Goal: Complete application form

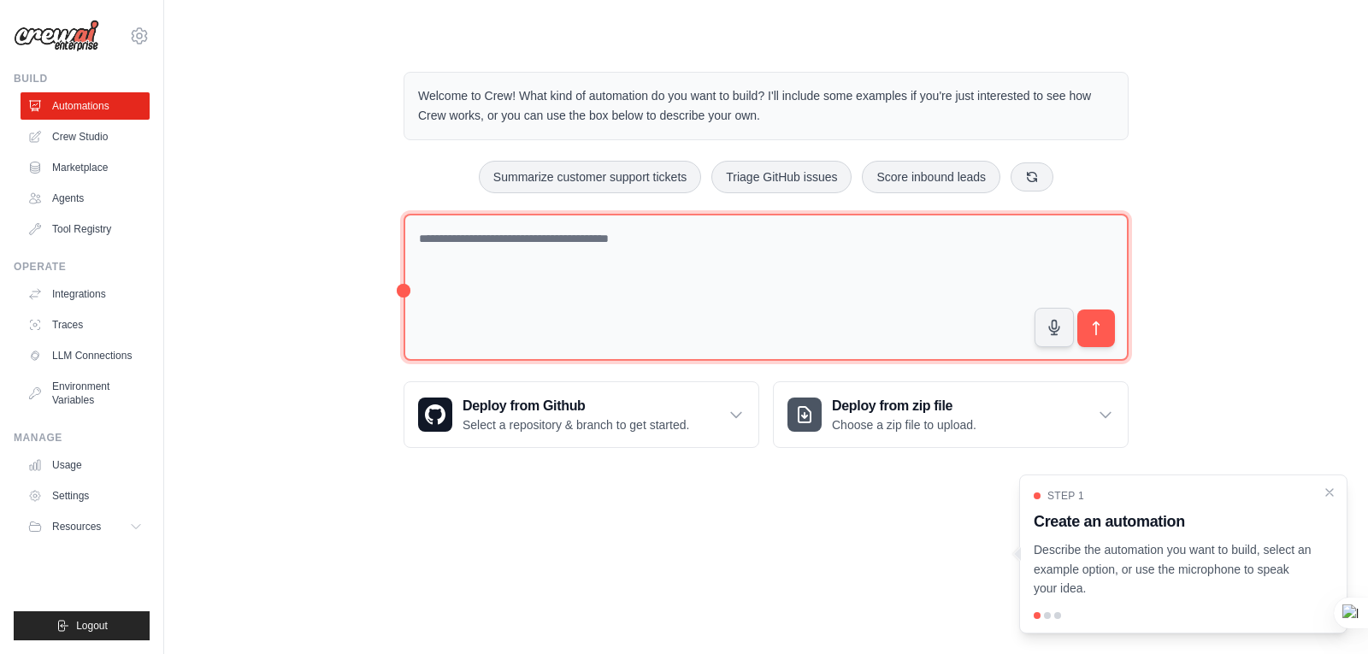
click at [572, 257] on textarea at bounding box center [766, 288] width 725 height 148
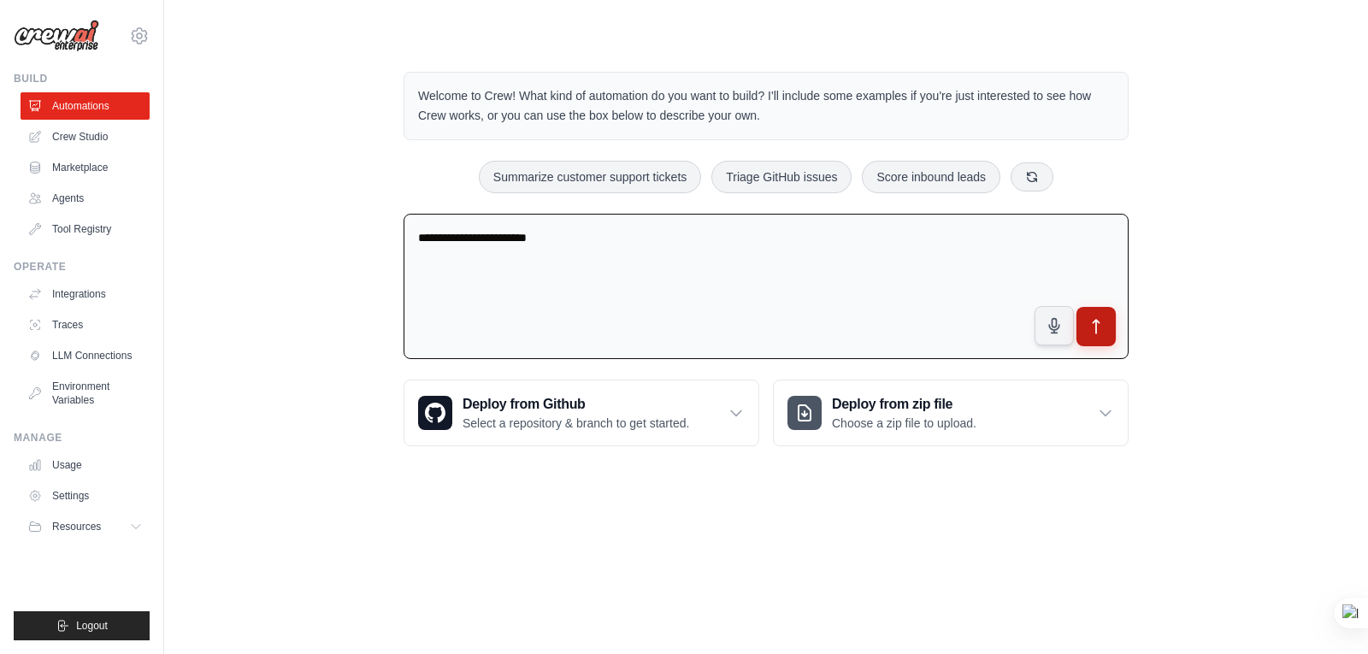
type textarea "**********"
click at [1100, 318] on icon "submit" at bounding box center [1097, 327] width 18 height 18
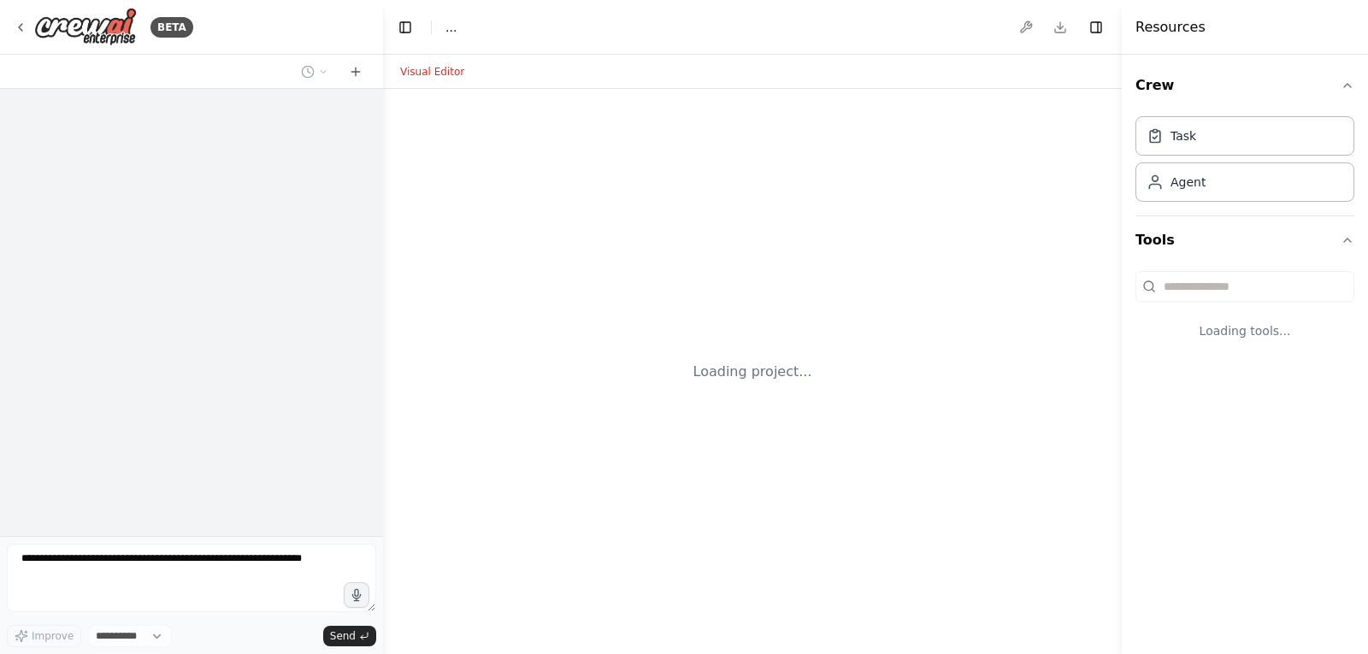
select select "****"
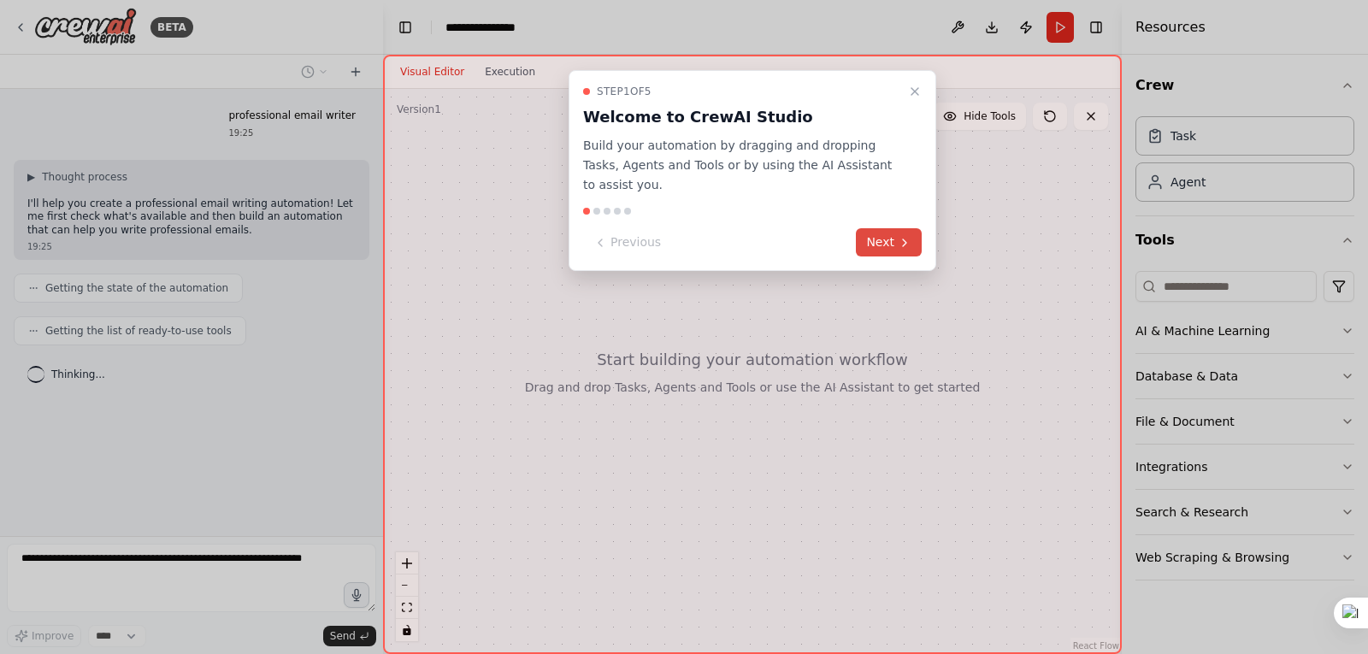
click at [886, 228] on button "Next" at bounding box center [889, 242] width 66 height 28
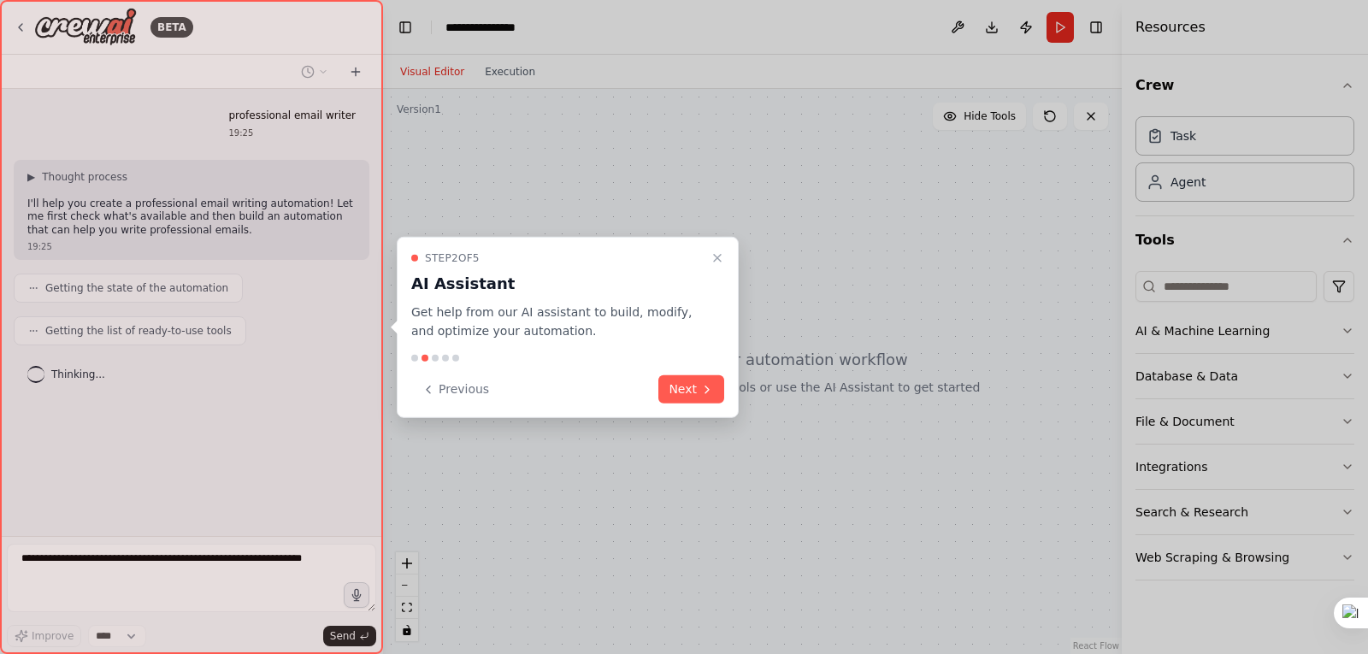
click at [693, 389] on button "Next" at bounding box center [691, 389] width 66 height 28
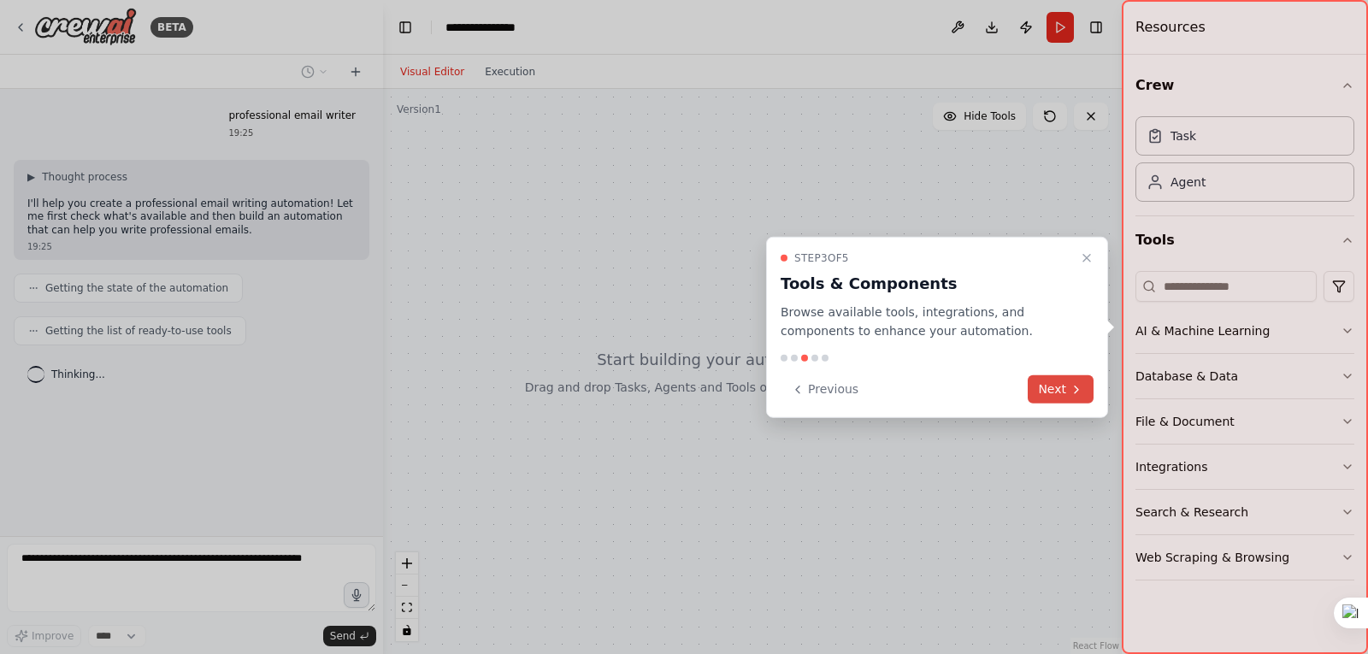
click at [1037, 386] on button "Next" at bounding box center [1061, 389] width 66 height 28
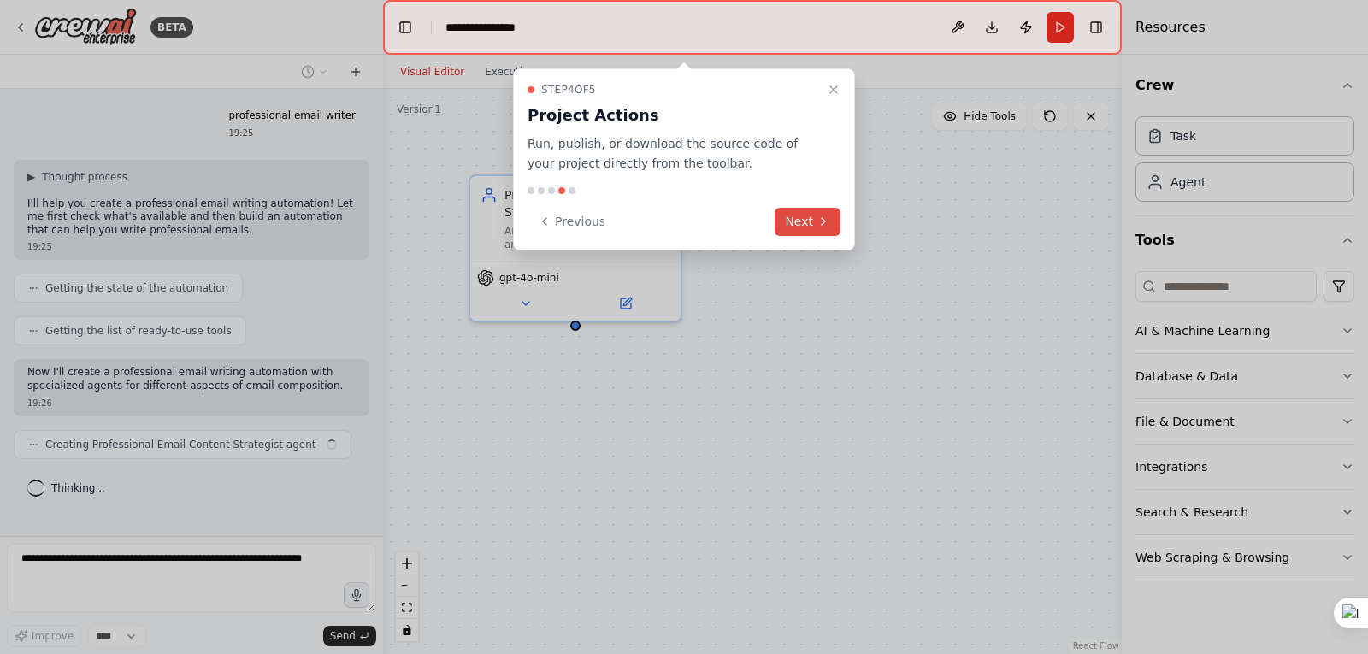
click at [805, 229] on button "Next" at bounding box center [808, 222] width 66 height 28
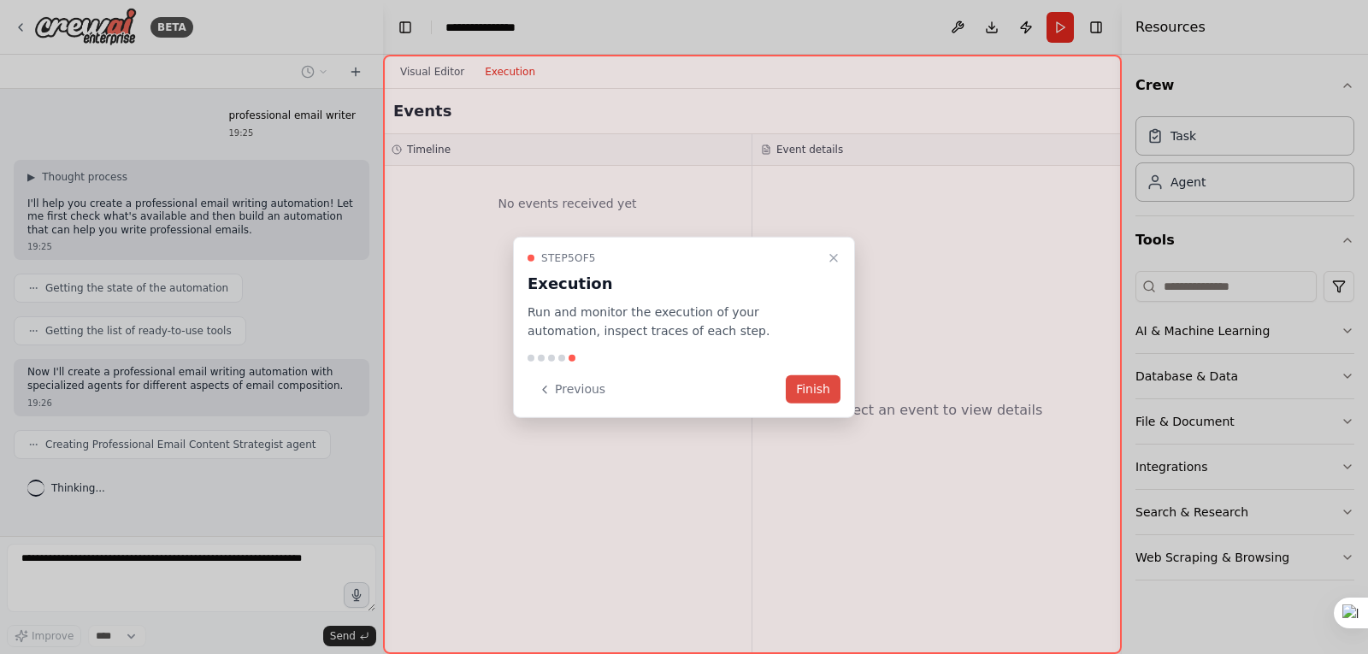
click at [802, 398] on button "Finish" at bounding box center [813, 389] width 55 height 28
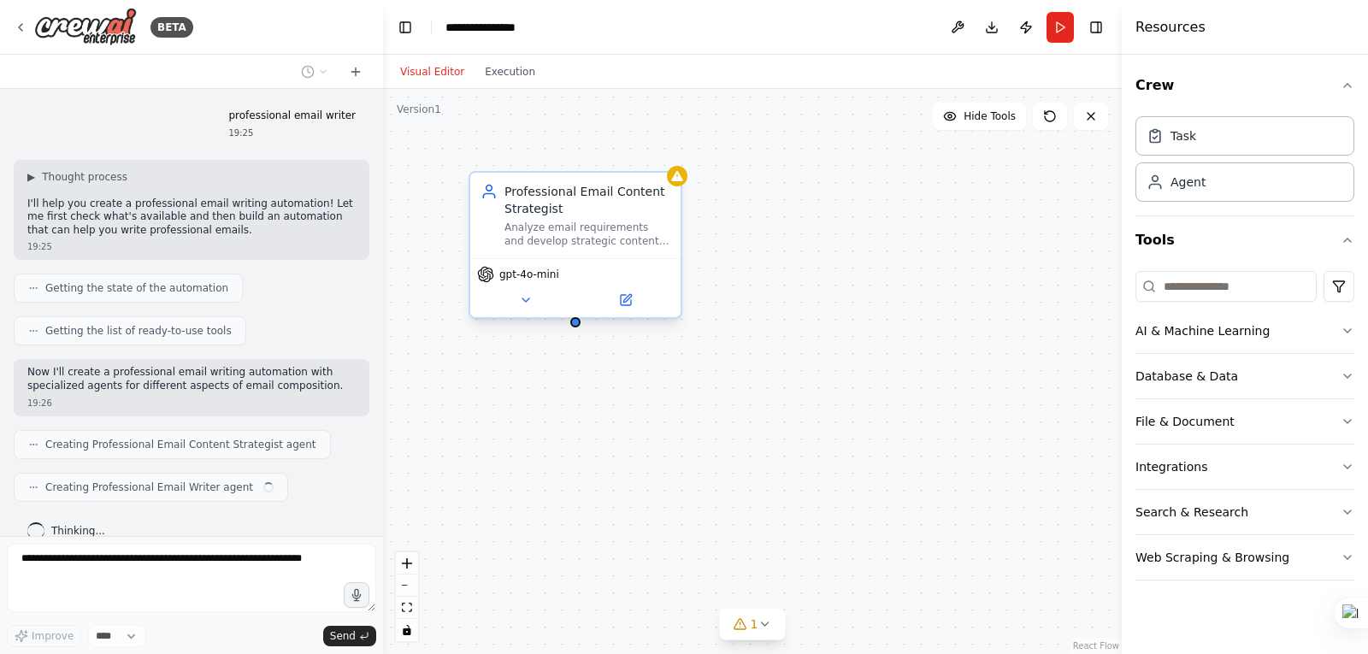
scroll to position [23, 0]
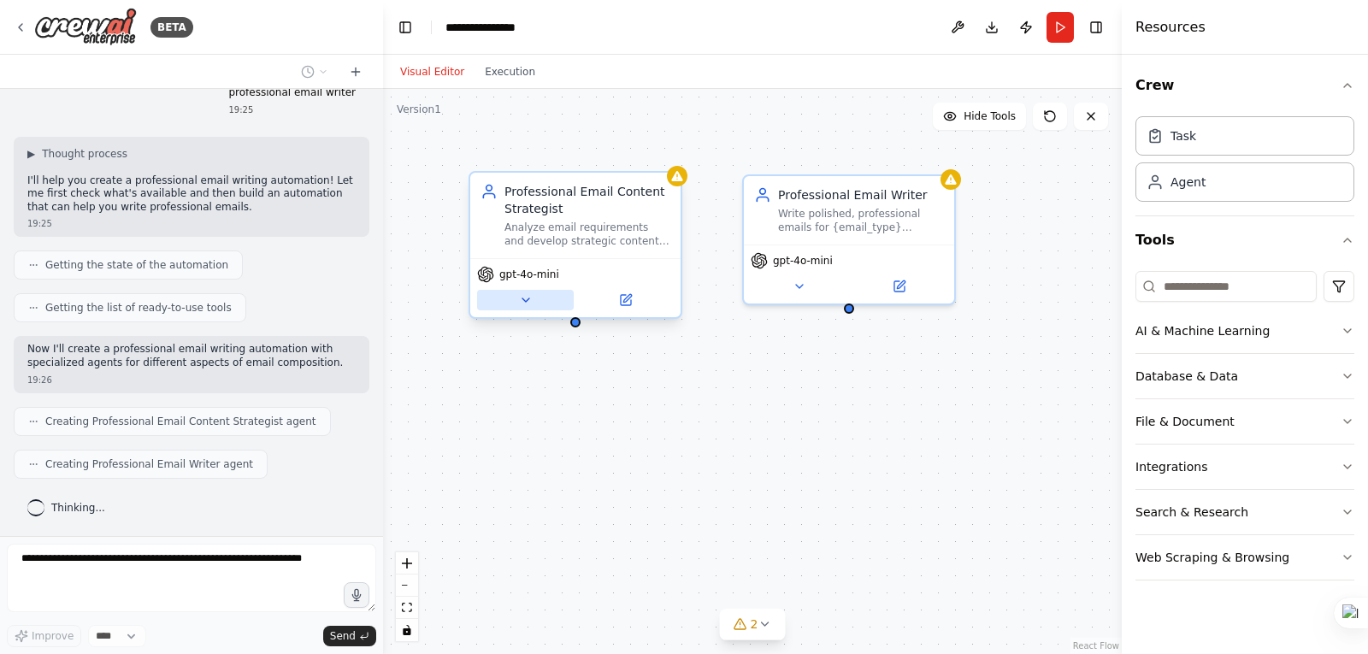
click at [540, 301] on button at bounding box center [525, 300] width 97 height 21
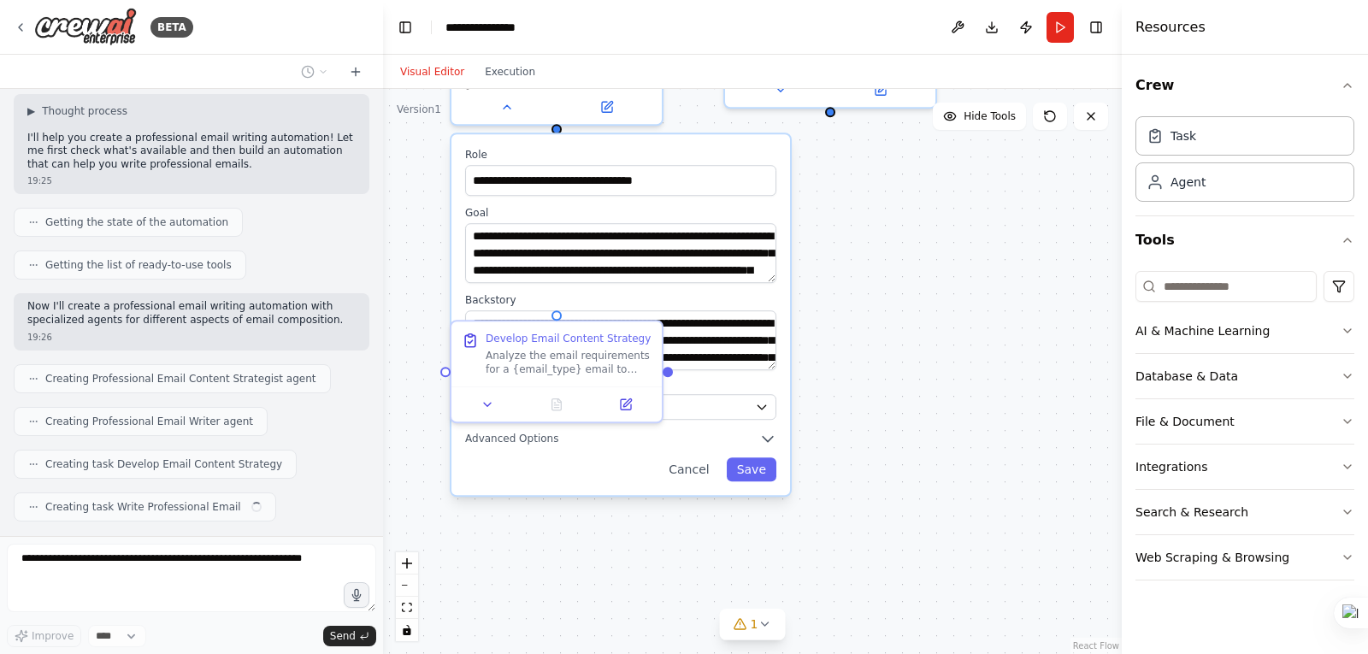
scroll to position [109, 0]
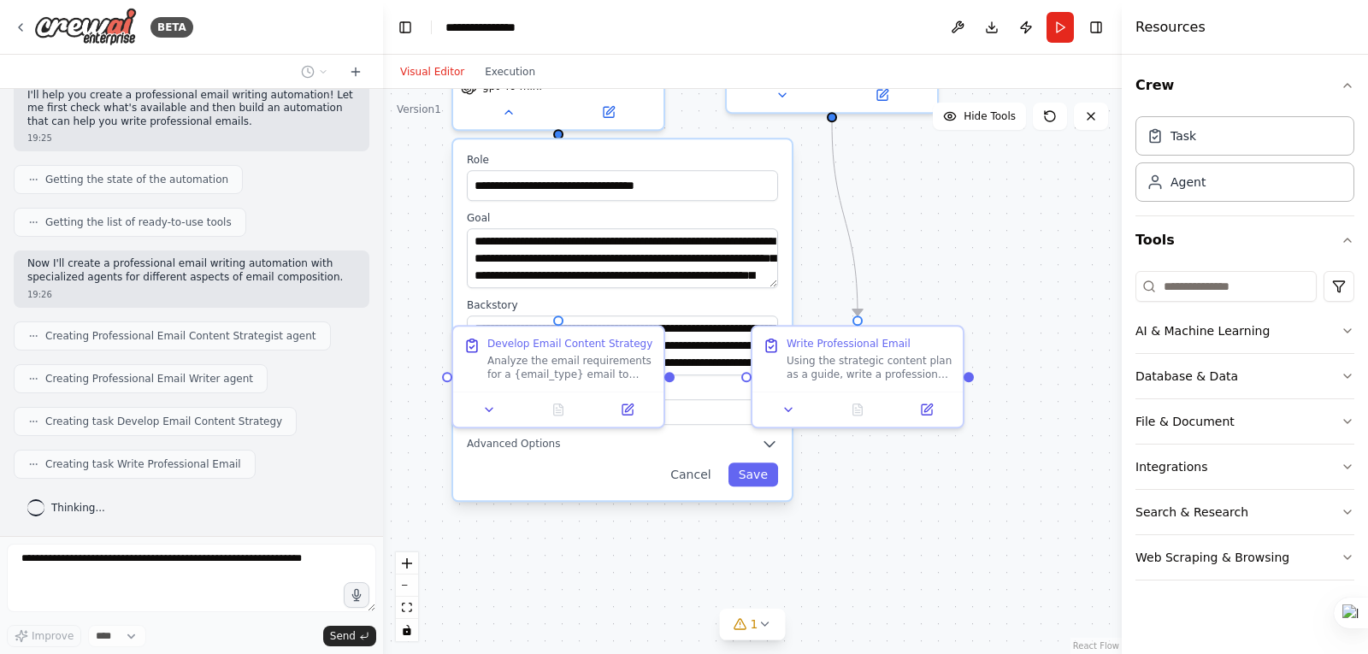
drag, startPoint x: 907, startPoint y: 446, endPoint x: 890, endPoint y: 251, distance: 196.6
click at [890, 251] on div ".deletable-edge-delete-btn { width: 20px; height: 20px; border: 0px solid #ffff…" at bounding box center [752, 371] width 739 height 565
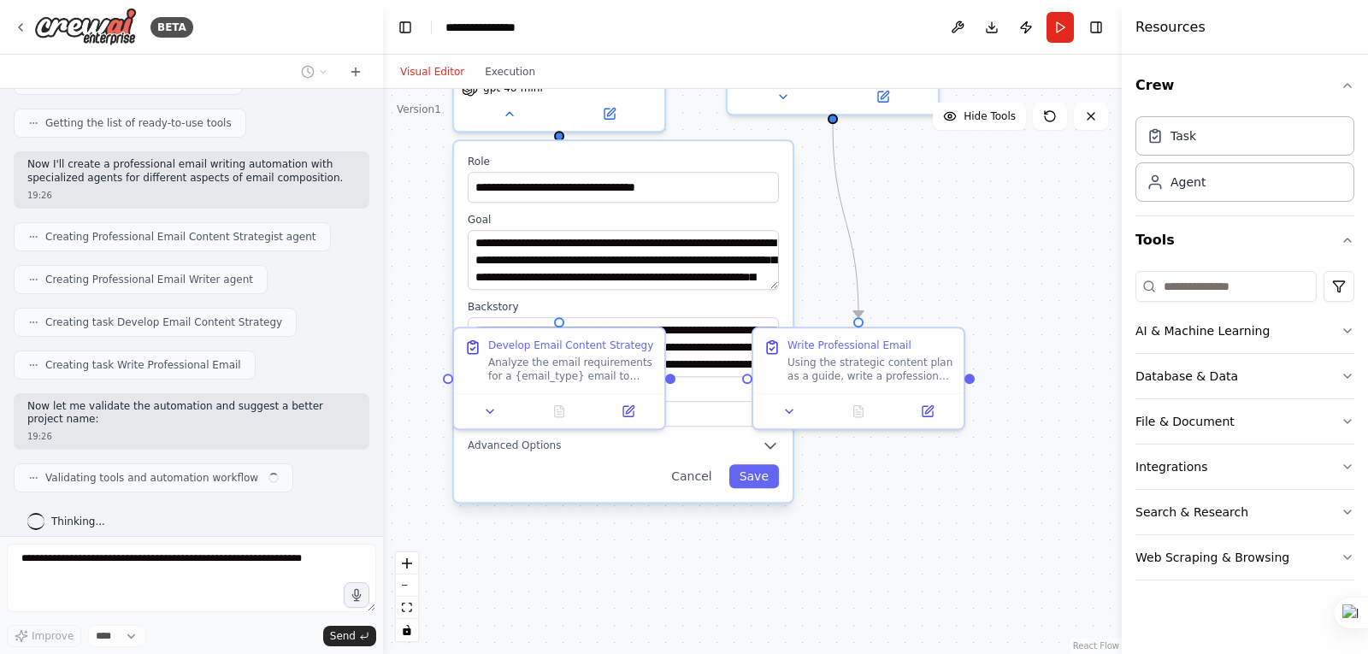
scroll to position [221, 0]
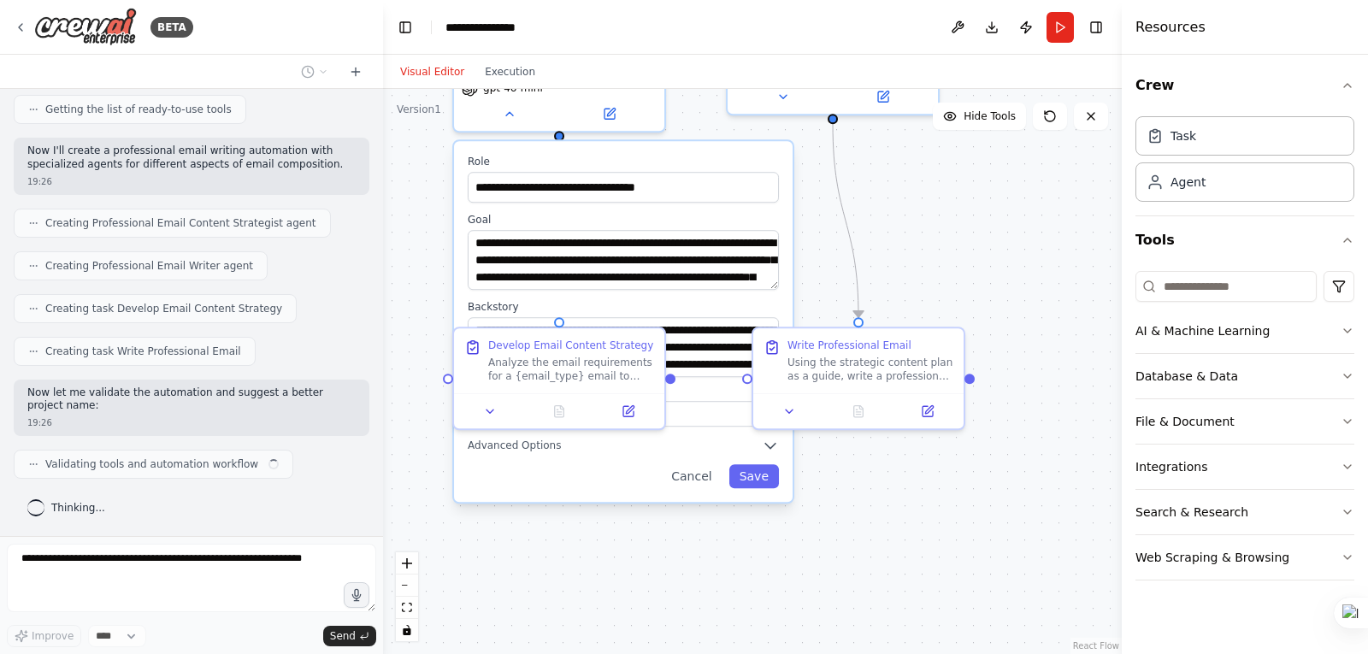
click at [646, 465] on div "Cancel Save" at bounding box center [623, 476] width 311 height 24
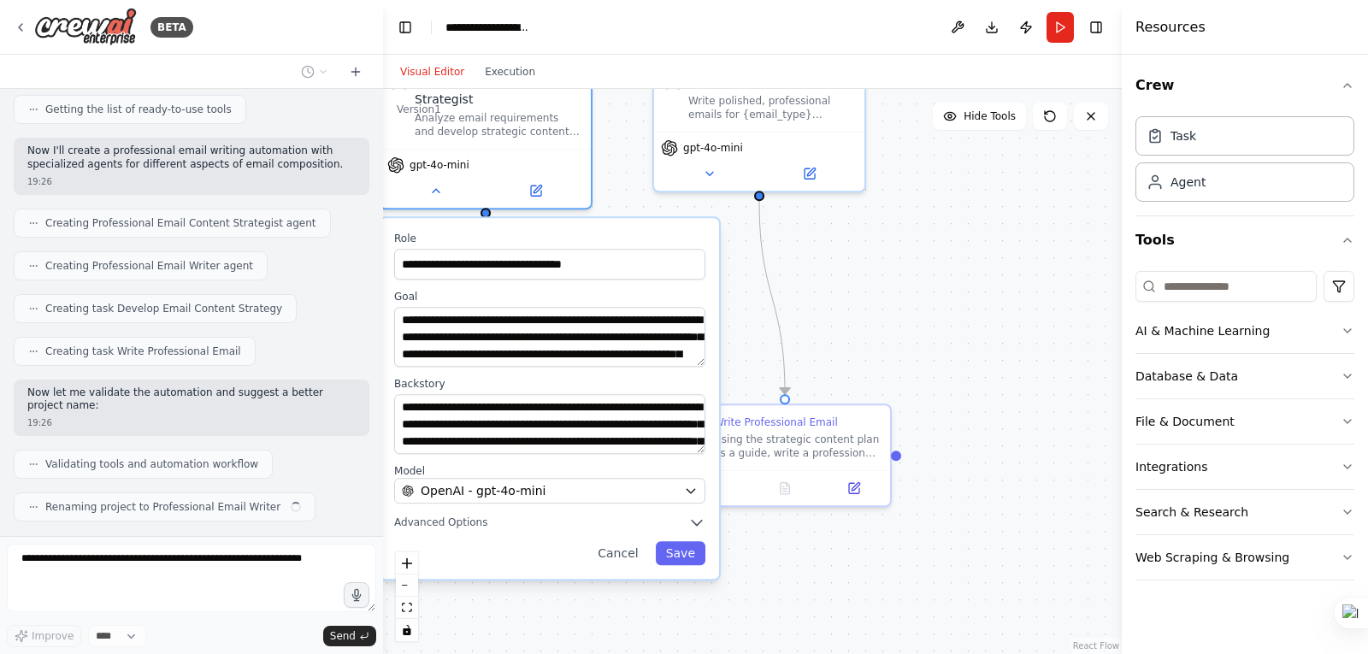
scroll to position [264, 0]
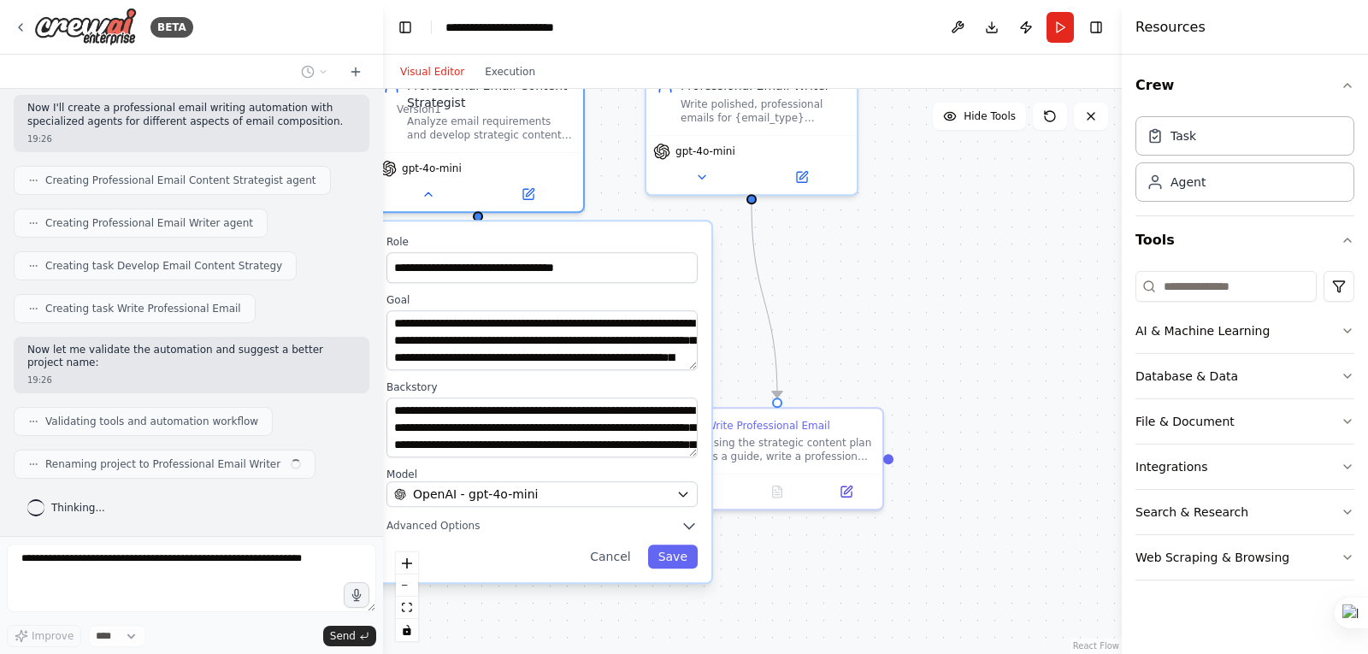
drag, startPoint x: 925, startPoint y: 297, endPoint x: 840, endPoint y: 380, distance: 119.1
click at [840, 380] on div ".deletable-edge-delete-btn { width: 20px; height: 20px; border: 0px solid #ffff…" at bounding box center [752, 371] width 739 height 565
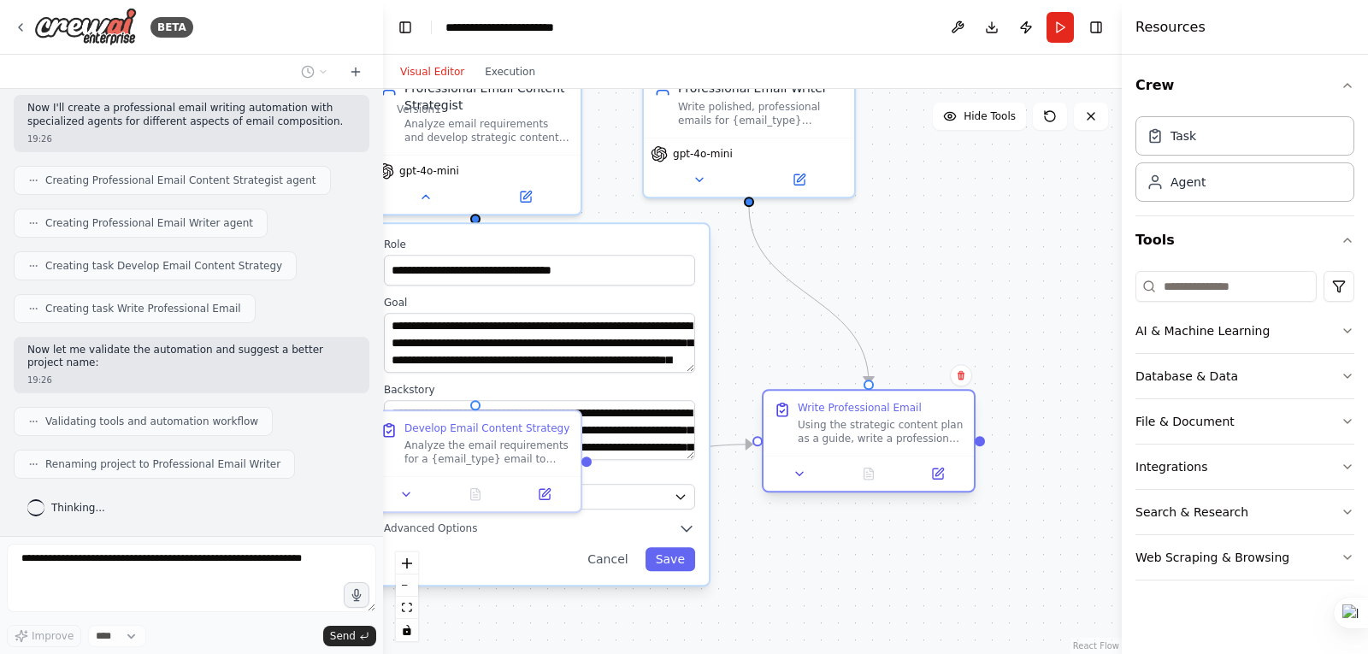
drag, startPoint x: 769, startPoint y: 429, endPoint x: 859, endPoint y: 404, distance: 93.1
click at [859, 404] on div "Write Professional Email" at bounding box center [860, 408] width 124 height 14
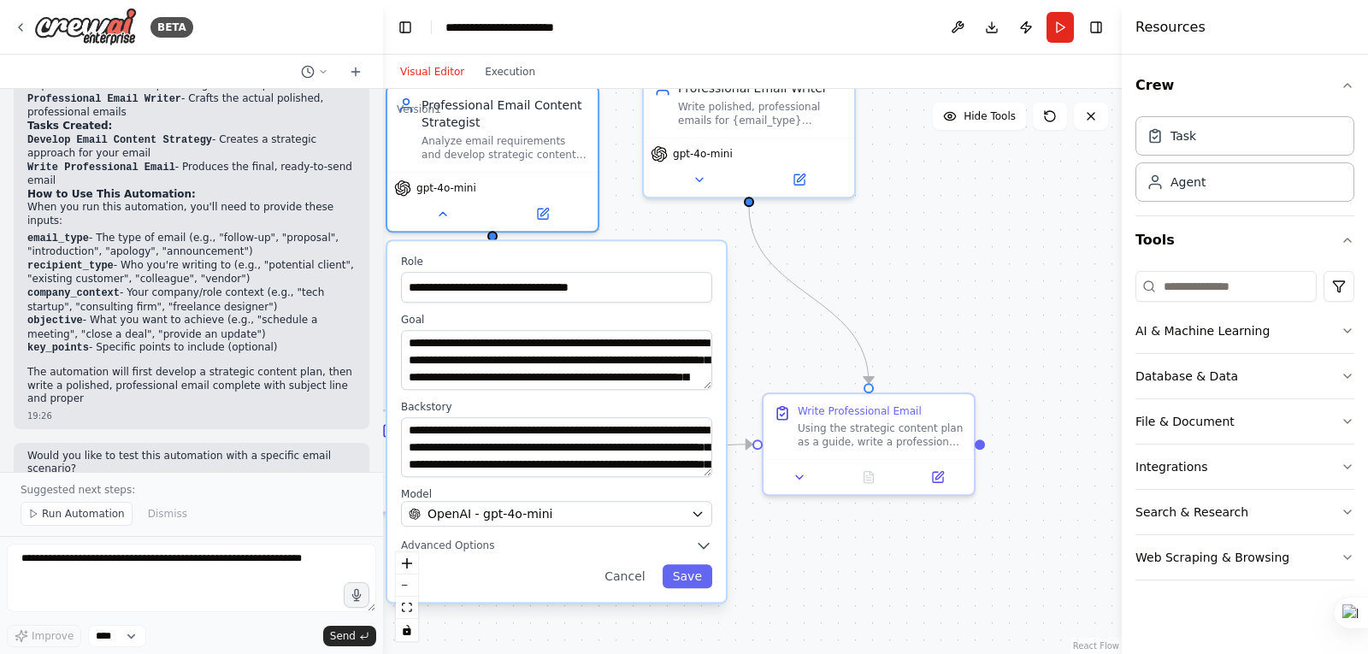
scroll to position [756, 0]
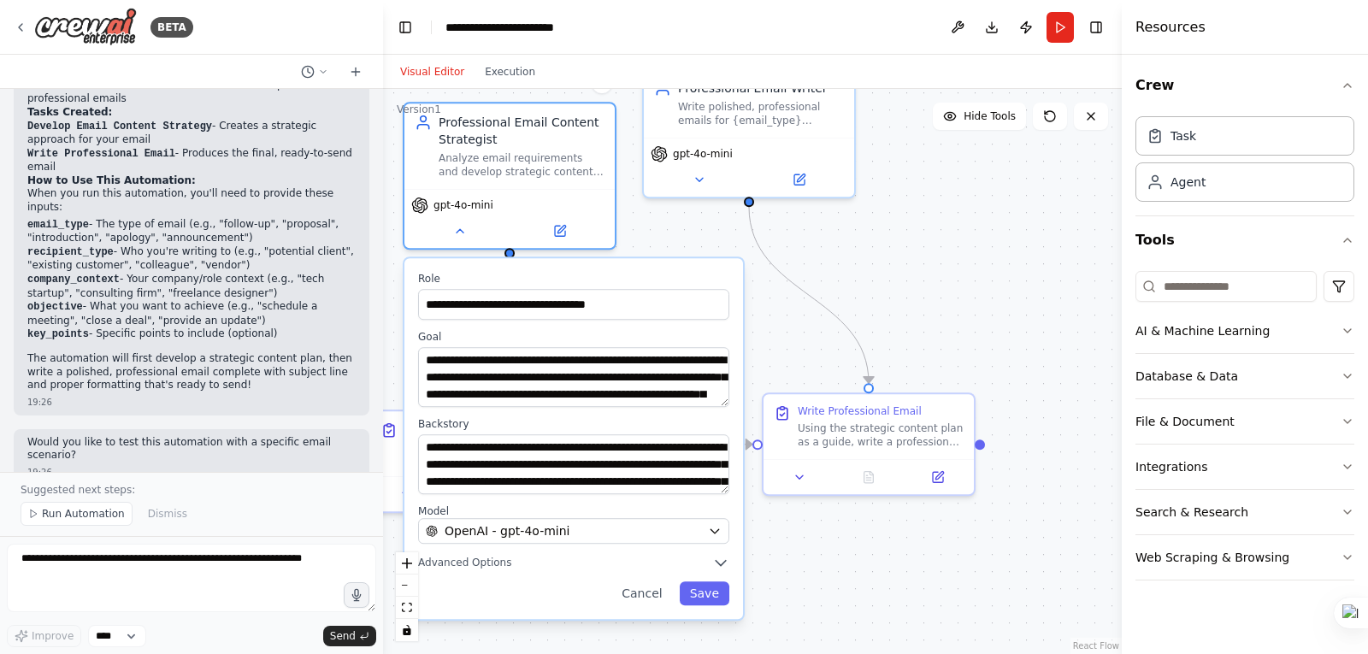
drag, startPoint x: 493, startPoint y: 556, endPoint x: 528, endPoint y: 592, distance: 50.8
click at [528, 592] on div "Cancel Save" at bounding box center [573, 593] width 311 height 24
click at [317, 563] on textarea at bounding box center [191, 578] width 369 height 68
